Goal: Transaction & Acquisition: Download file/media

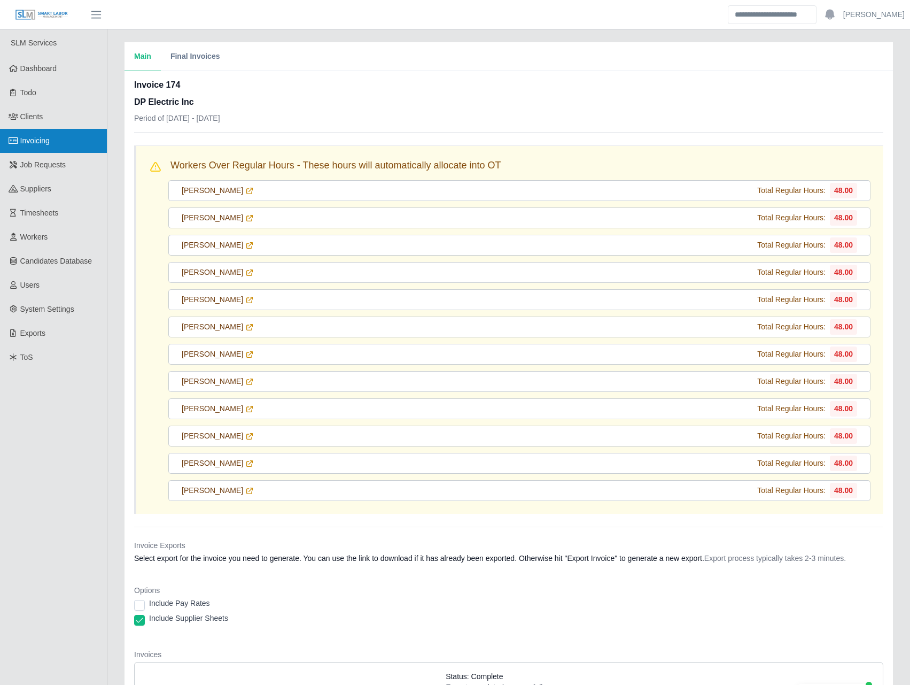
click at [59, 142] on link "Invoicing" at bounding box center [53, 141] width 107 height 24
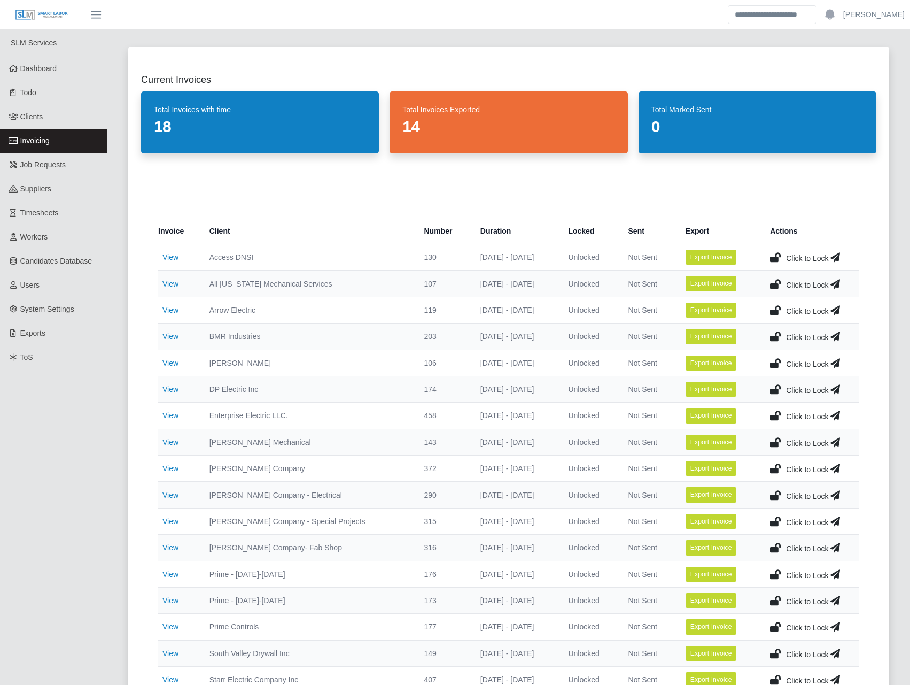
scroll to position [250, 0]
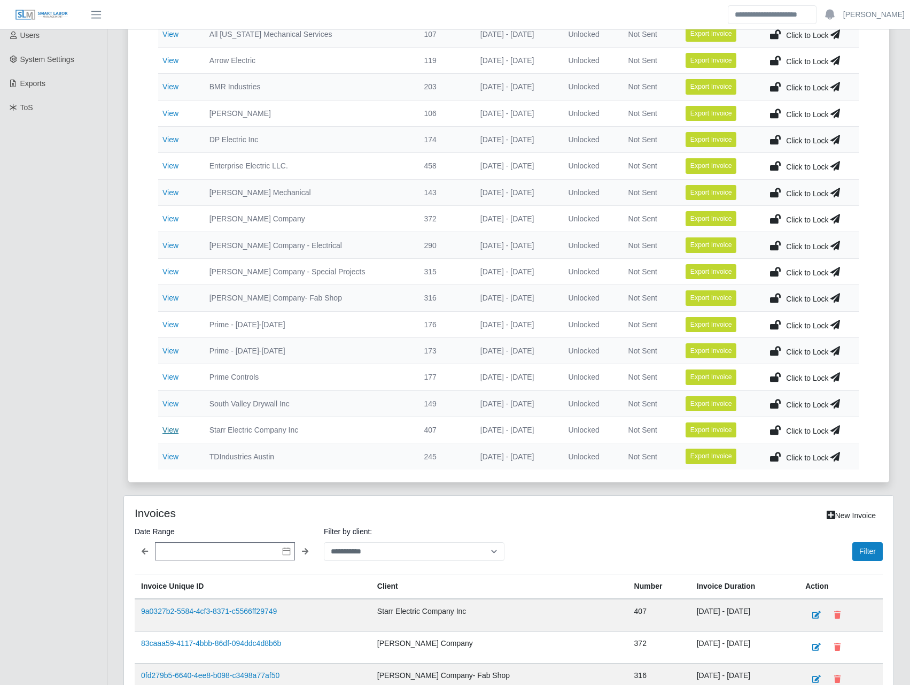
click at [172, 428] on link "View" at bounding box center [170, 429] width 16 height 9
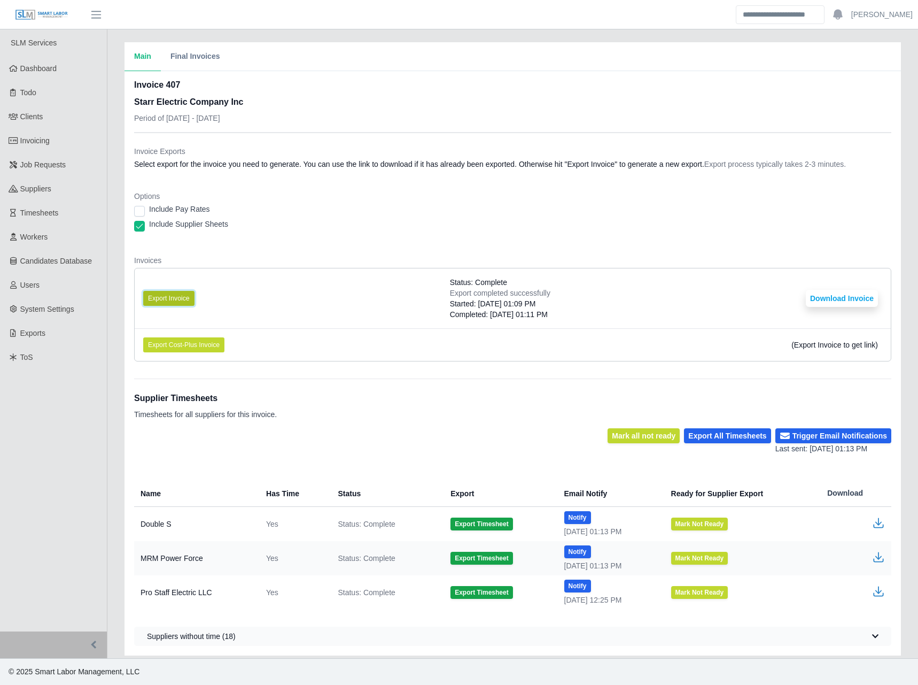
click at [179, 297] on button "Export Invoice" at bounding box center [168, 298] width 51 height 15
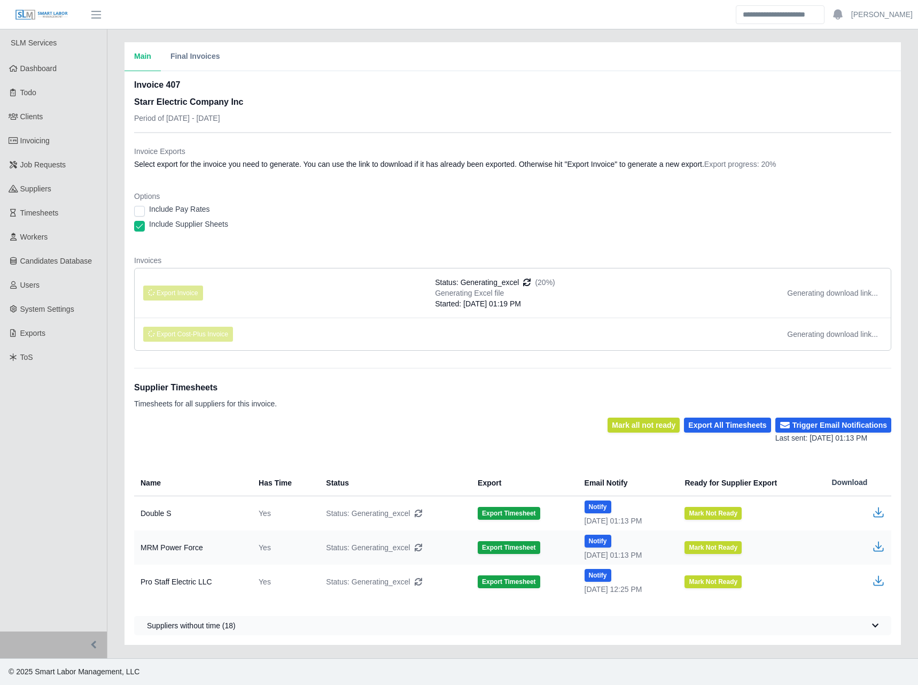
click at [431, 198] on dt "Options" at bounding box center [512, 196] width 757 height 11
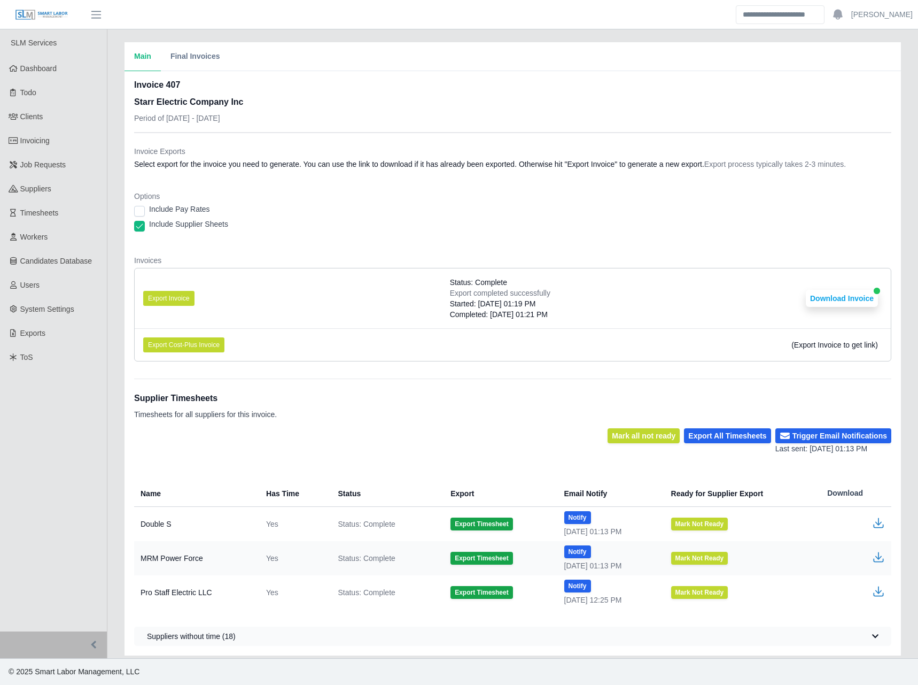
drag, startPoint x: 705, startPoint y: 316, endPoint x: 723, endPoint y: 307, distance: 20.1
click at [705, 316] on li "Export Invoice Status: Complete Export completed successfully Started: 09/16/20…" at bounding box center [513, 298] width 756 height 60
click at [842, 301] on button "Download Invoice" at bounding box center [842, 298] width 72 height 17
